Goal: Book appointment/travel/reservation

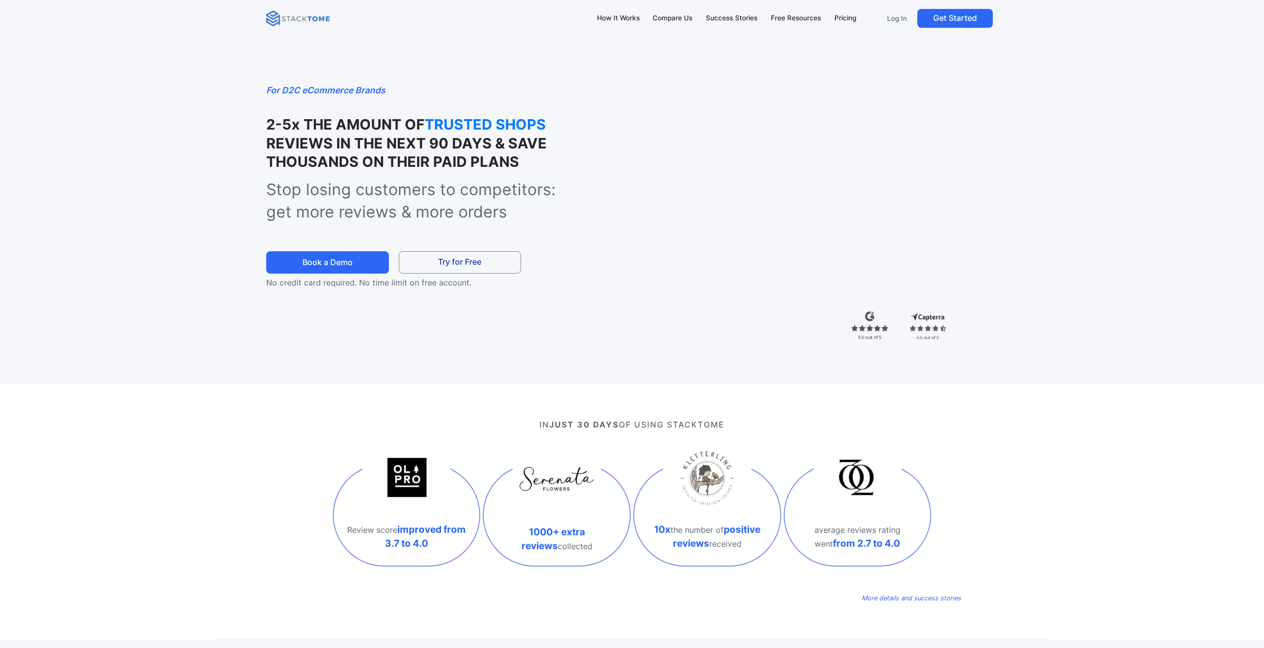
click at [456, 257] on link "Try for Free" at bounding box center [460, 262] width 122 height 22
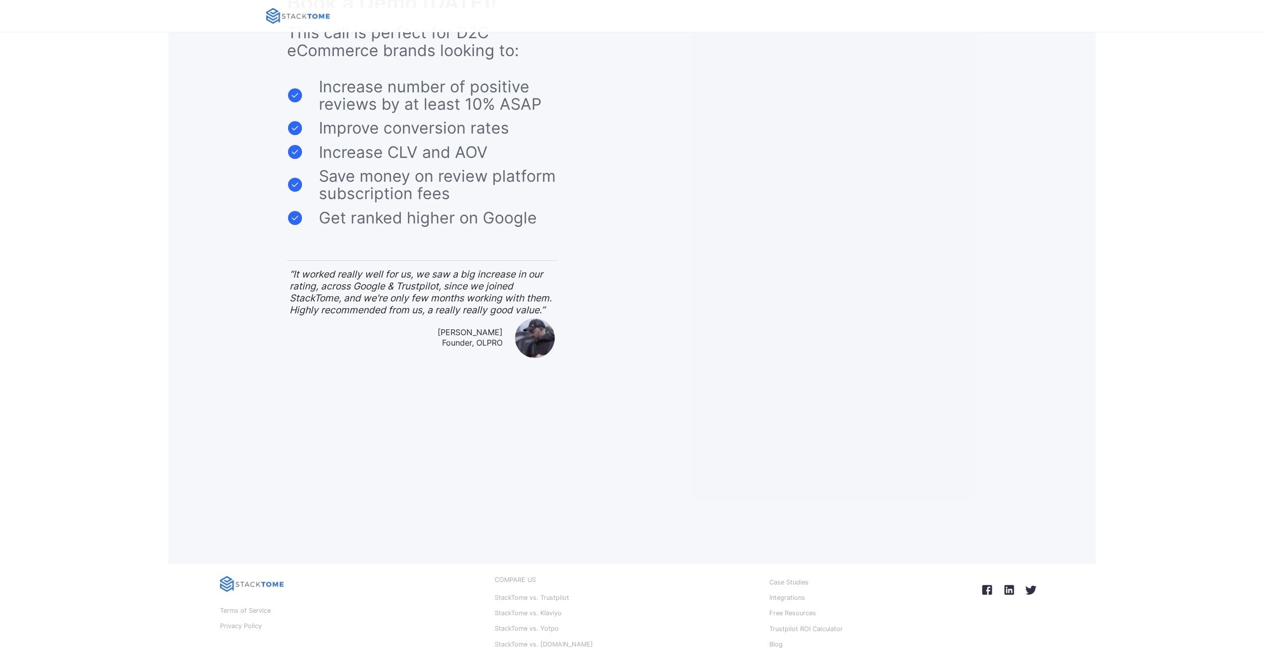
scroll to position [73, 0]
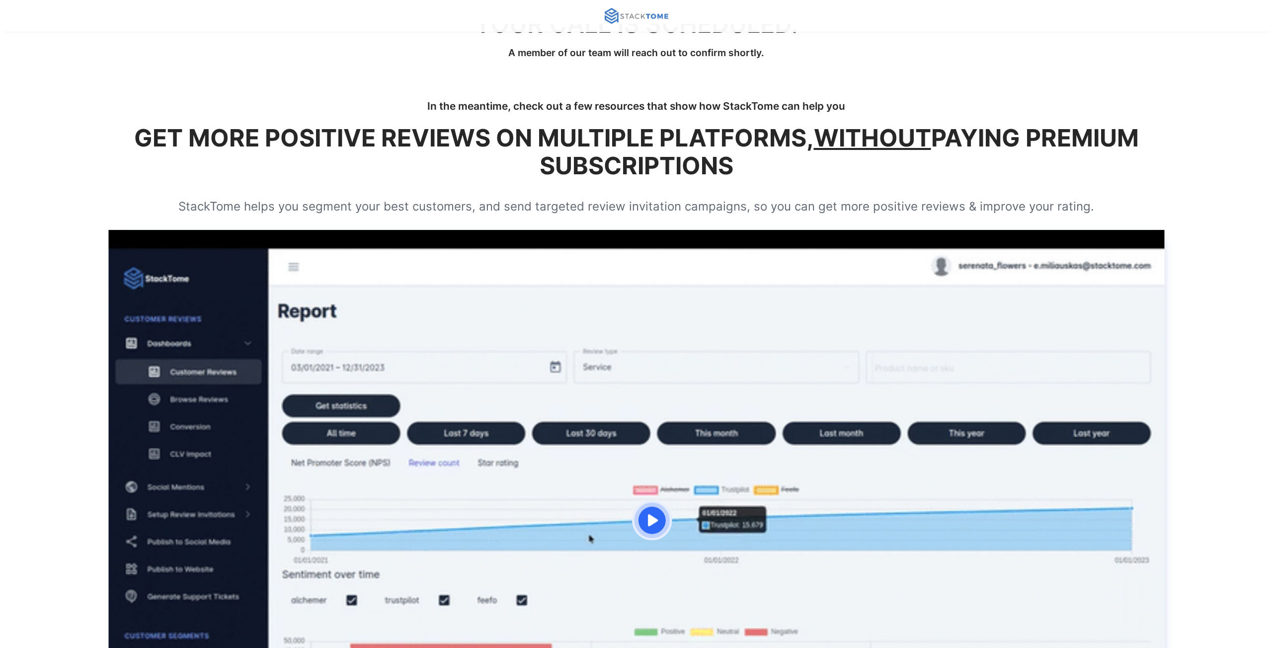
scroll to position [149, 0]
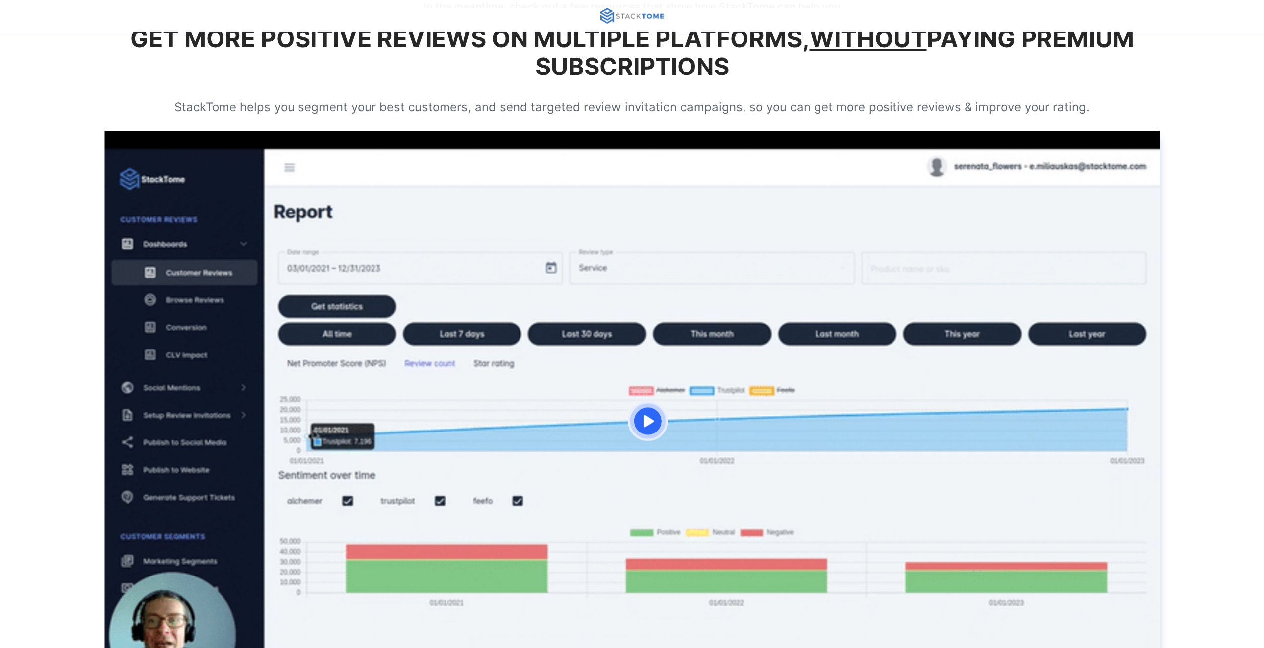
click at [650, 421] on img "open lightbox" at bounding box center [647, 421] width 40 height 40
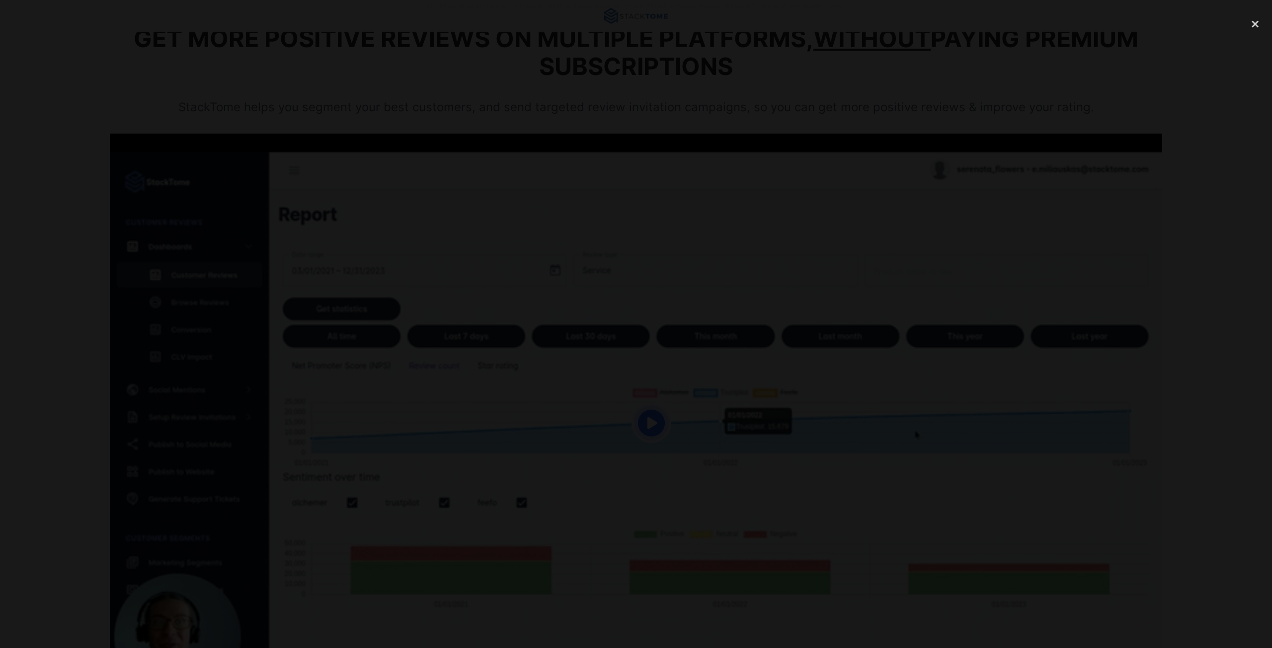
click at [958, 385] on div at bounding box center [636, 324] width 1272 height 622
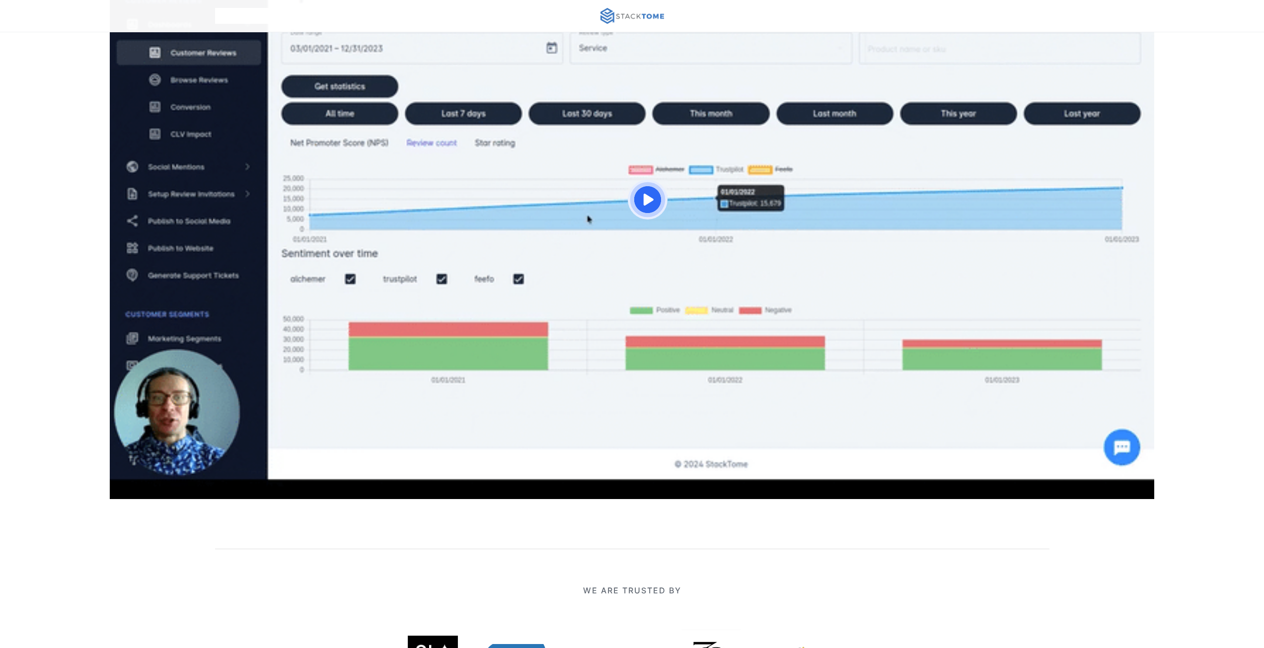
scroll to position [222, 0]
